Goal: Navigation & Orientation: Go to known website

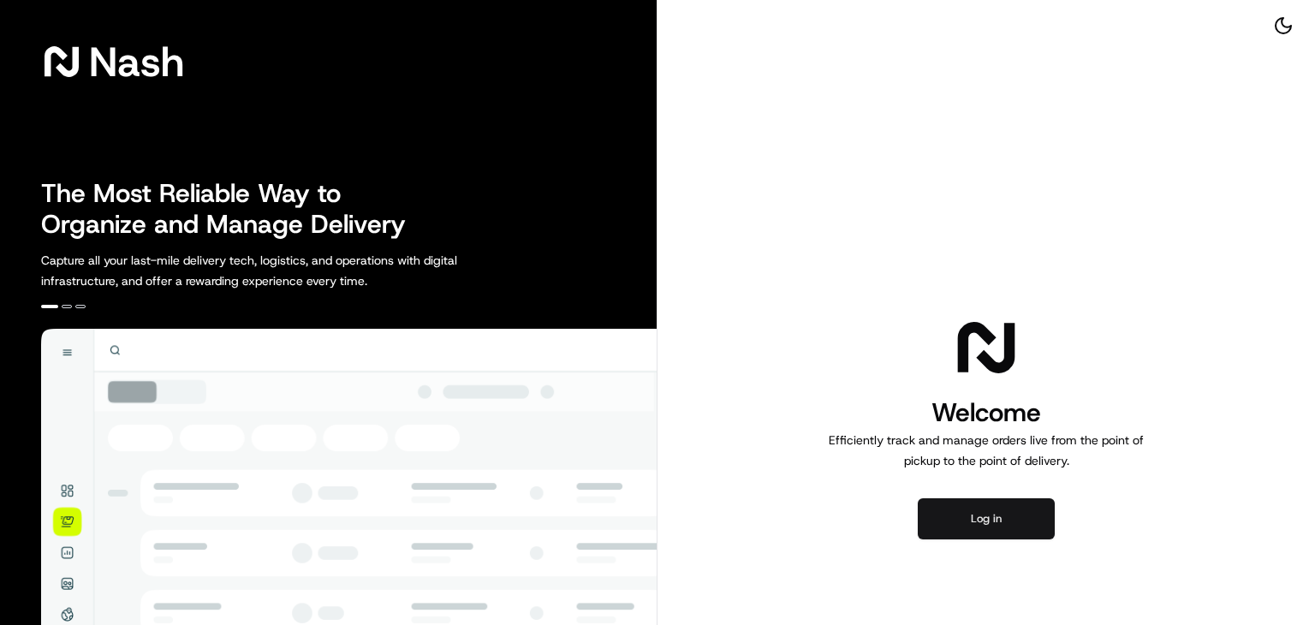
click at [963, 515] on button "Log in" at bounding box center [986, 518] width 137 height 41
